Goal: Check status: Check status

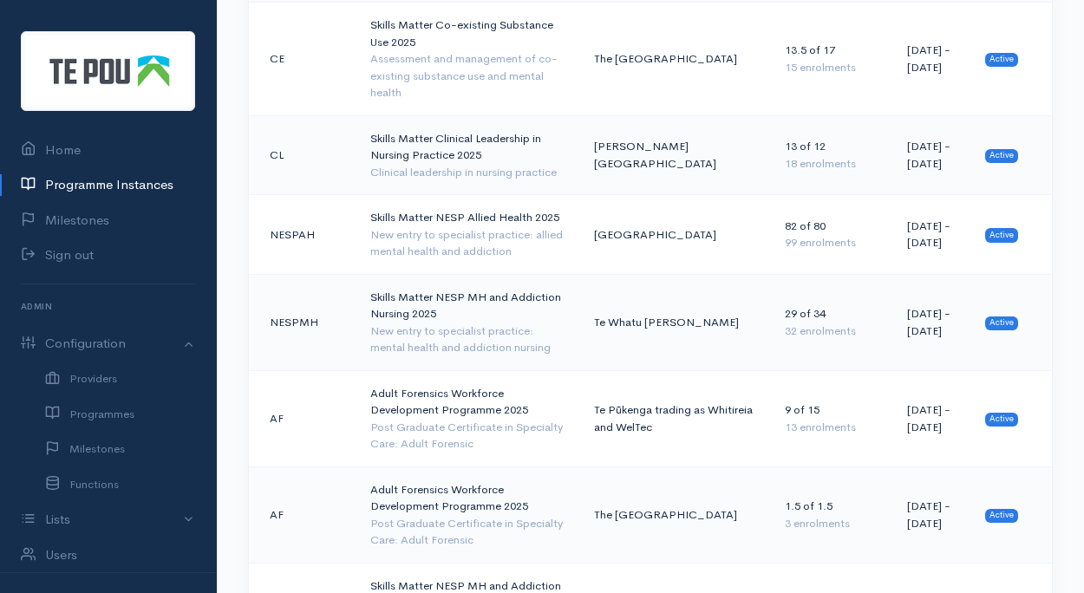
scroll to position [2184, 0]
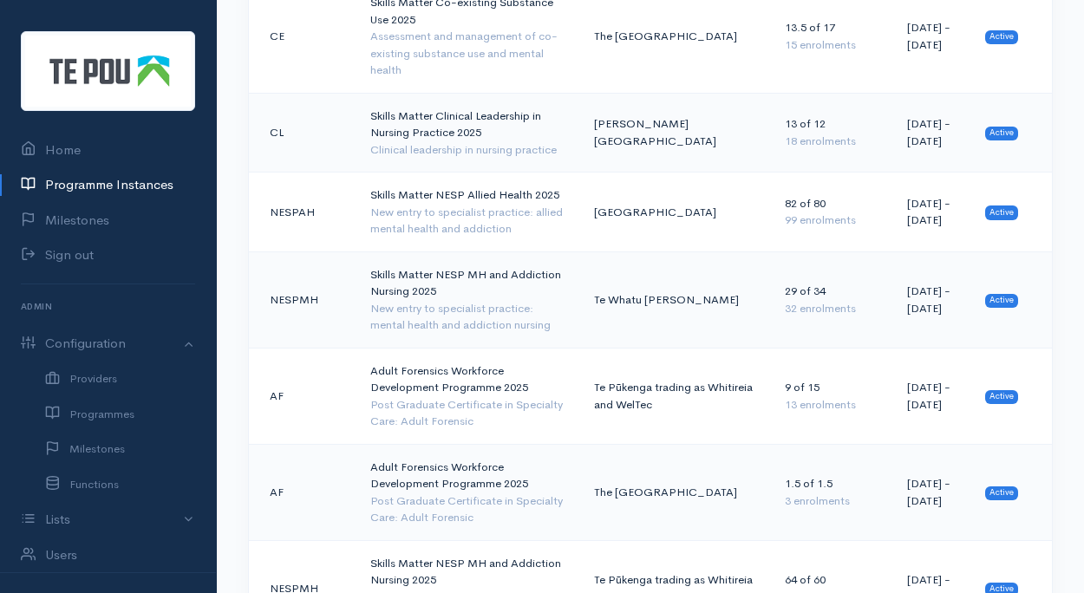
click at [459, 540] on td "Skills Matter NESP MH and Addiction Nursing 2025 New entry to specialist practi…" at bounding box center [469, 588] width 224 height 96
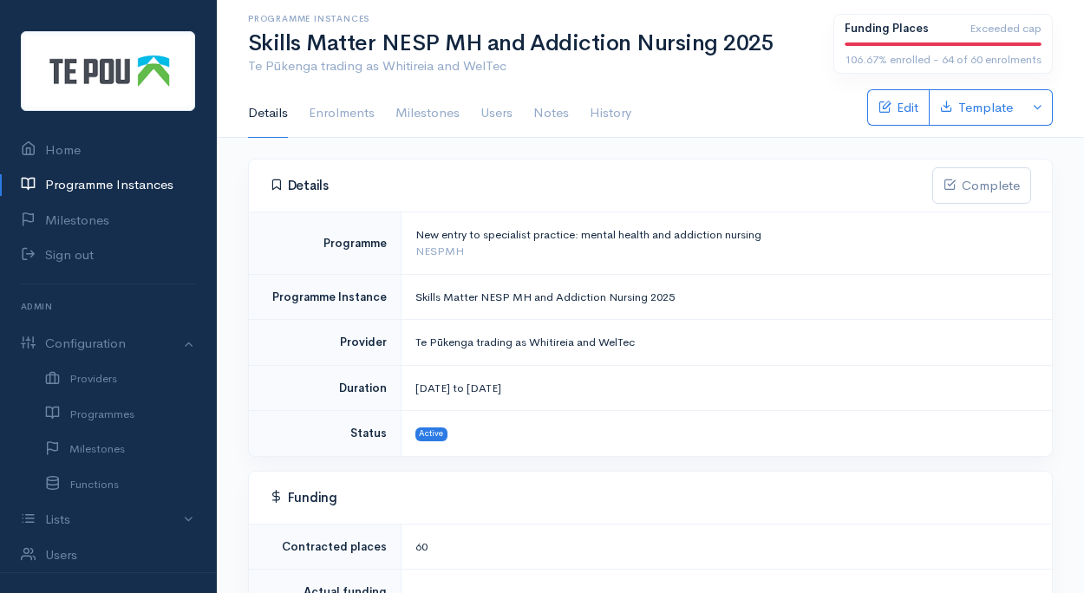
click at [459, 438] on td "Active" at bounding box center [726, 433] width 651 height 45
click at [346, 120] on link "Enrolments" at bounding box center [342, 113] width 66 height 49
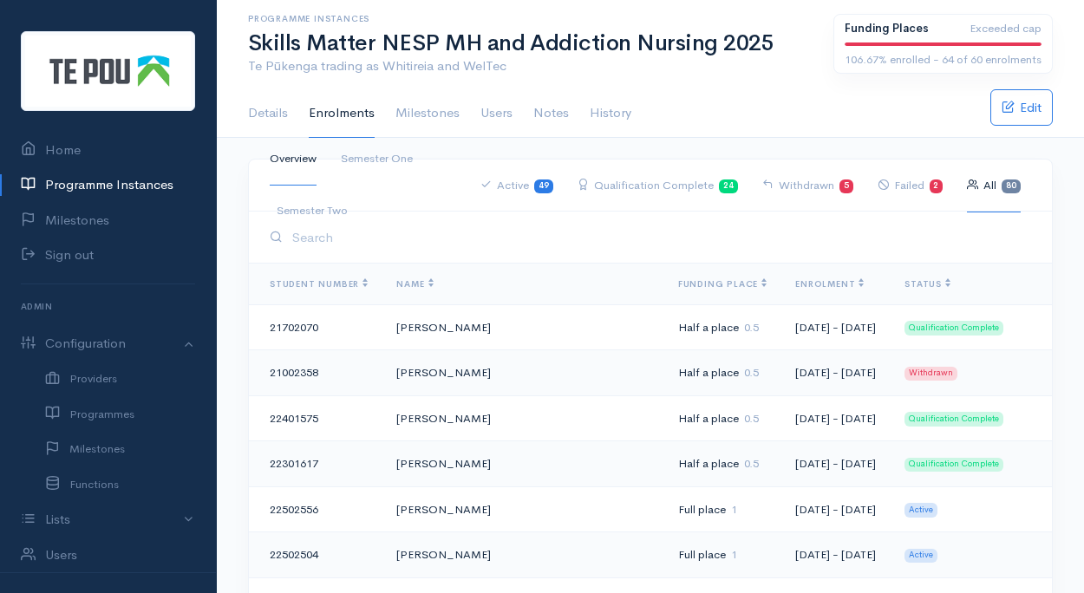
click at [367, 159] on link "Semester One" at bounding box center [377, 159] width 72 height 53
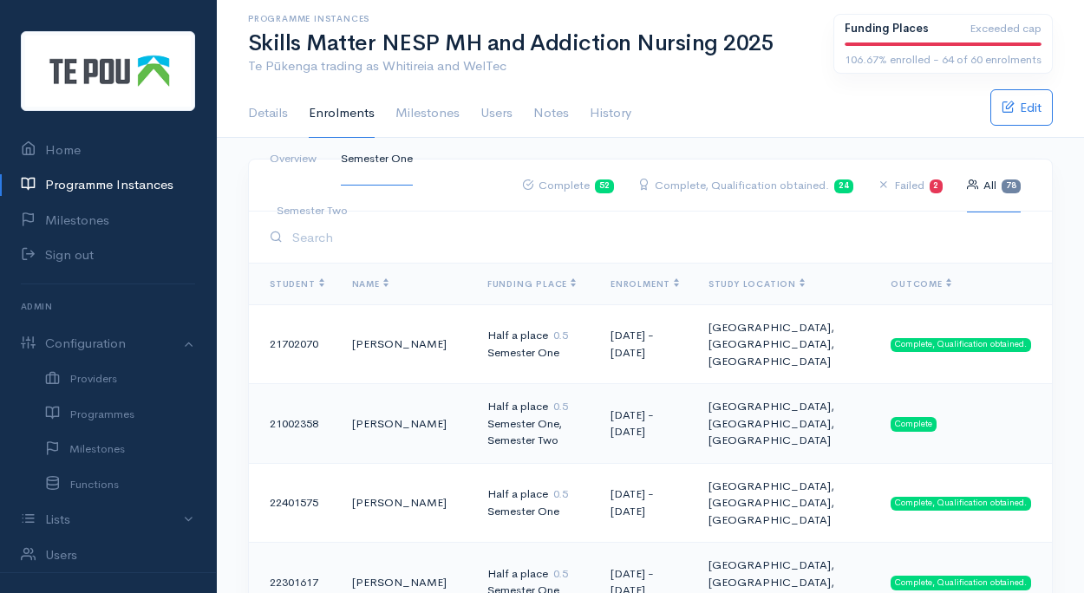
click at [298, 155] on link "Overview" at bounding box center [293, 159] width 47 height 53
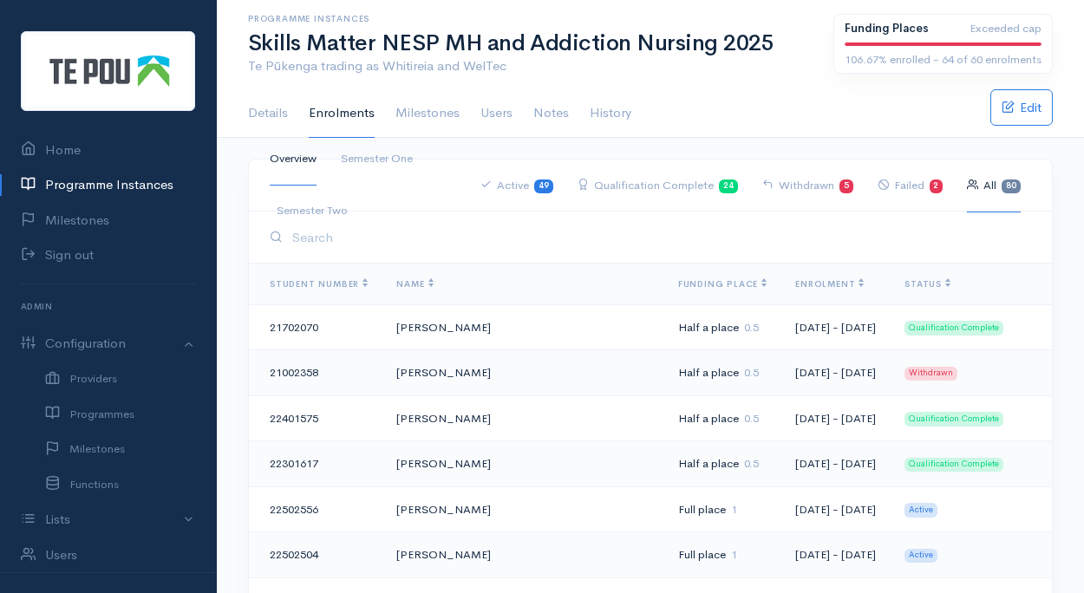
click at [328, 216] on link "Semester Two" at bounding box center [312, 211] width 71 height 53
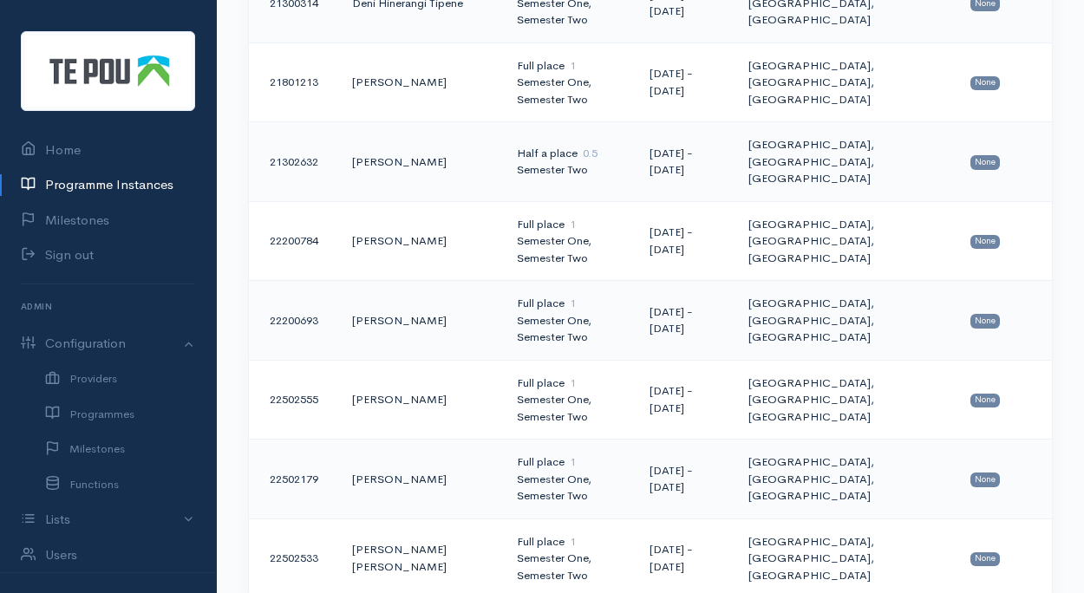
scroll to position [4109, 0]
